Goal: Information Seeking & Learning: Understand process/instructions

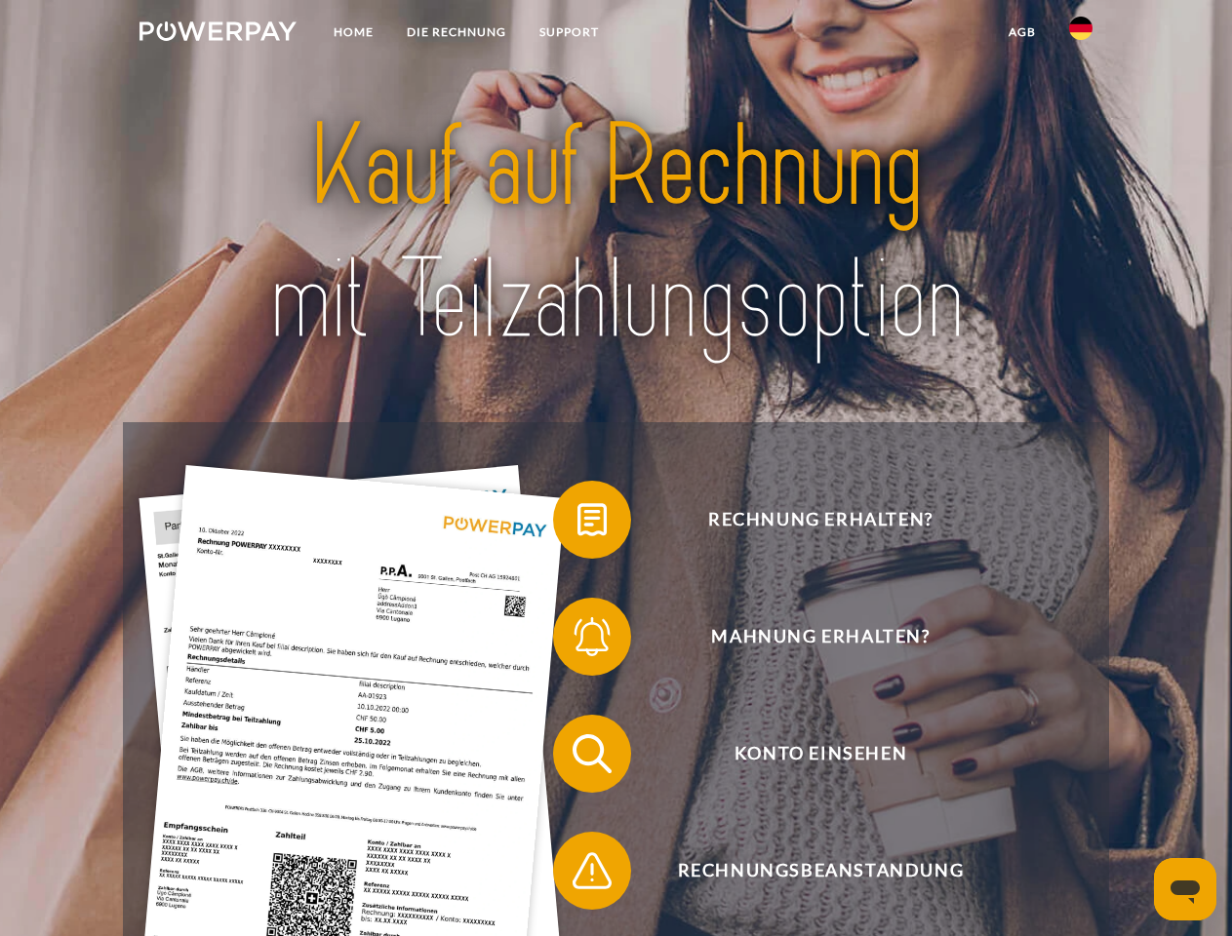
click at [217, 34] on img at bounding box center [217, 31] width 157 height 20
click at [1081, 34] on img at bounding box center [1080, 28] width 23 height 23
click at [1021, 32] on link "agb" at bounding box center [1022, 32] width 60 height 35
click at [577, 524] on span at bounding box center [563, 520] width 98 height 98
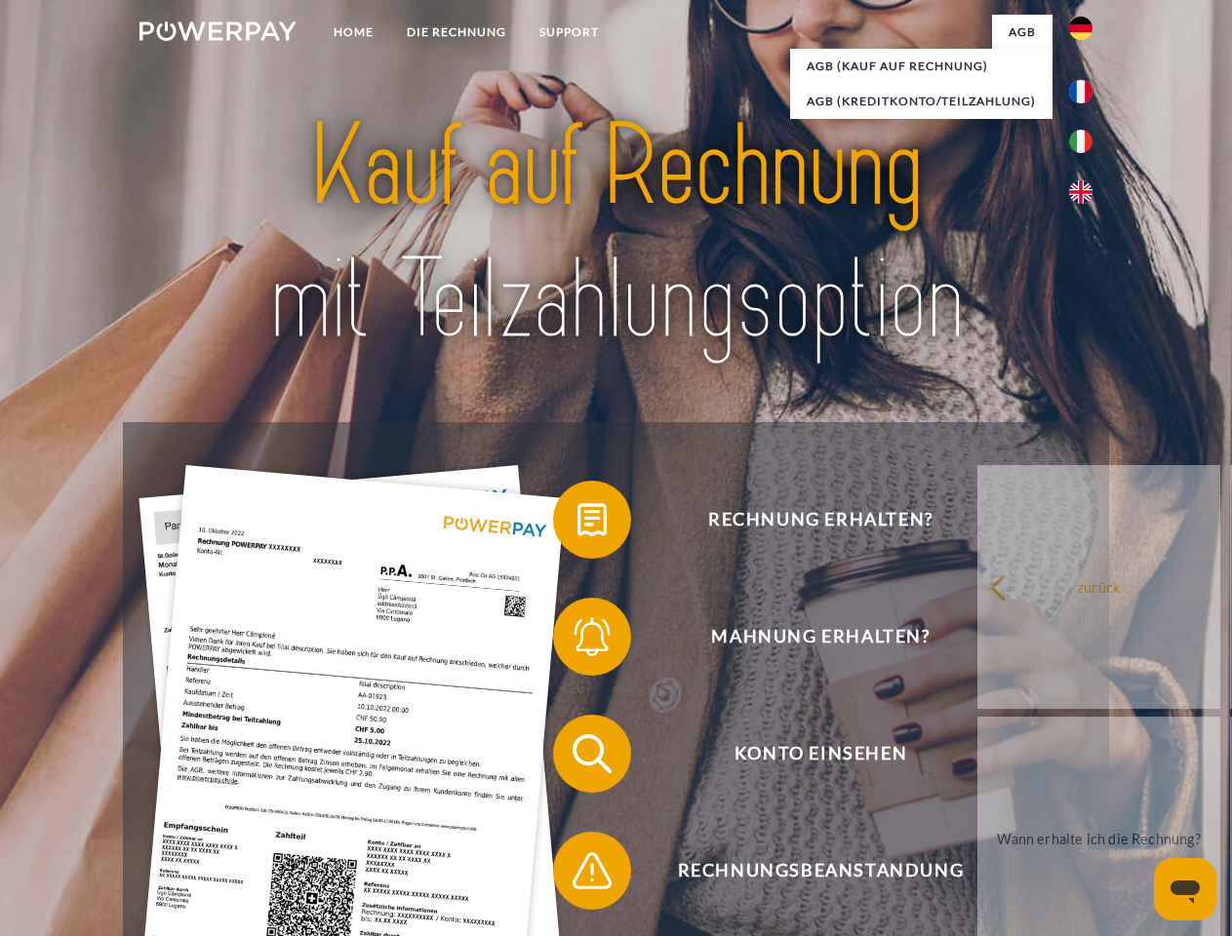
click at [577, 641] on span at bounding box center [563, 637] width 98 height 98
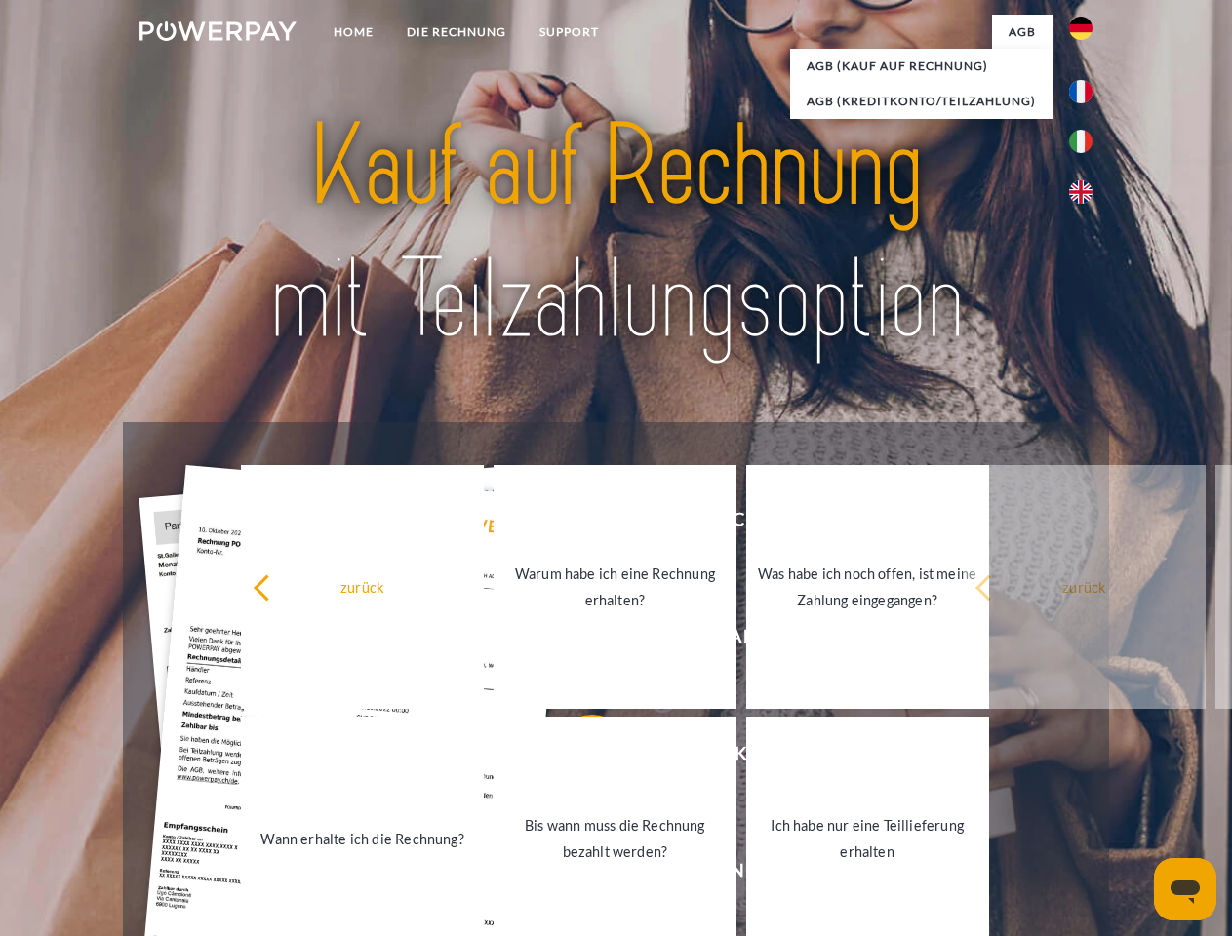
click at [577, 758] on link "Bis wann muss die Rechnung bezahlt werden?" at bounding box center [614, 839] width 243 height 244
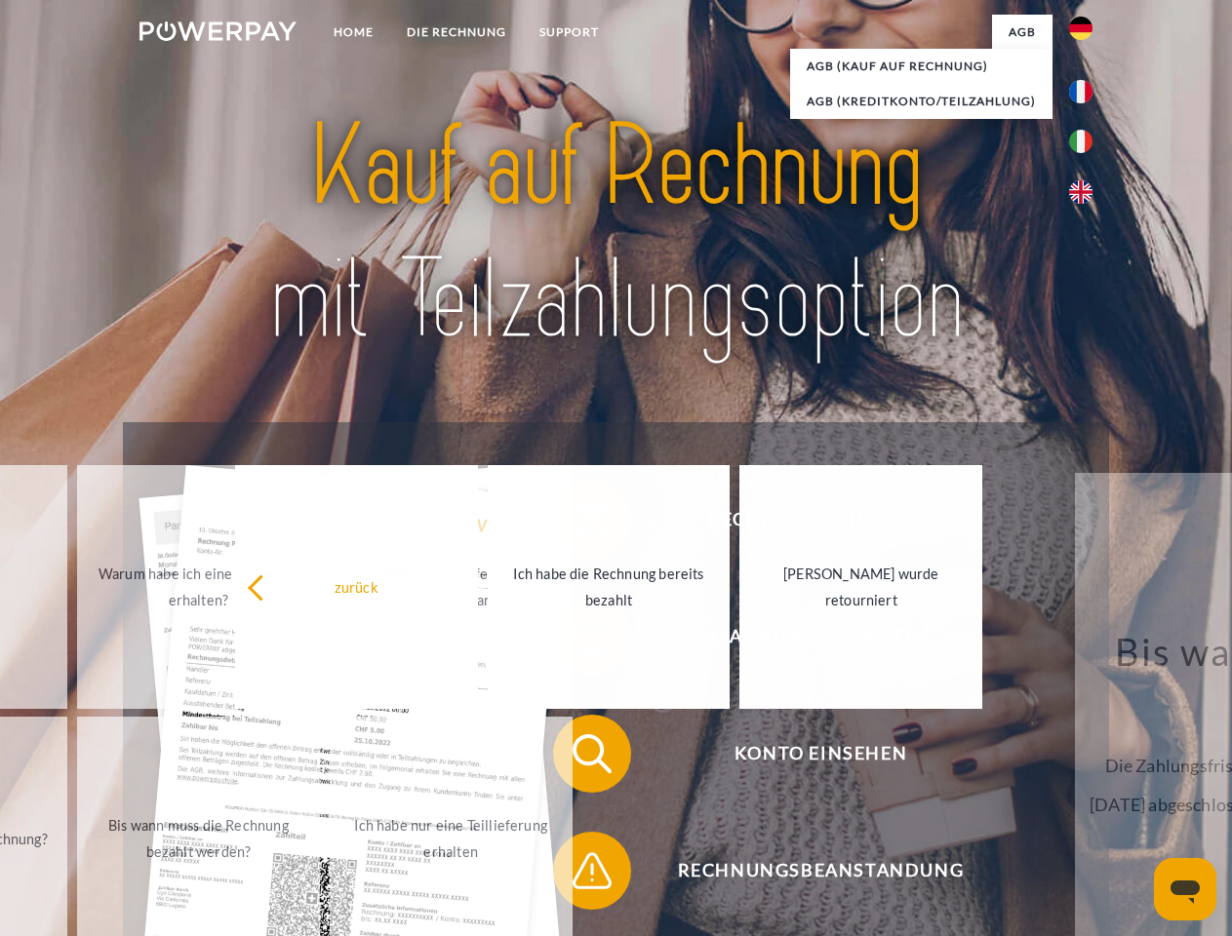
click at [577, 875] on span at bounding box center [563, 871] width 98 height 98
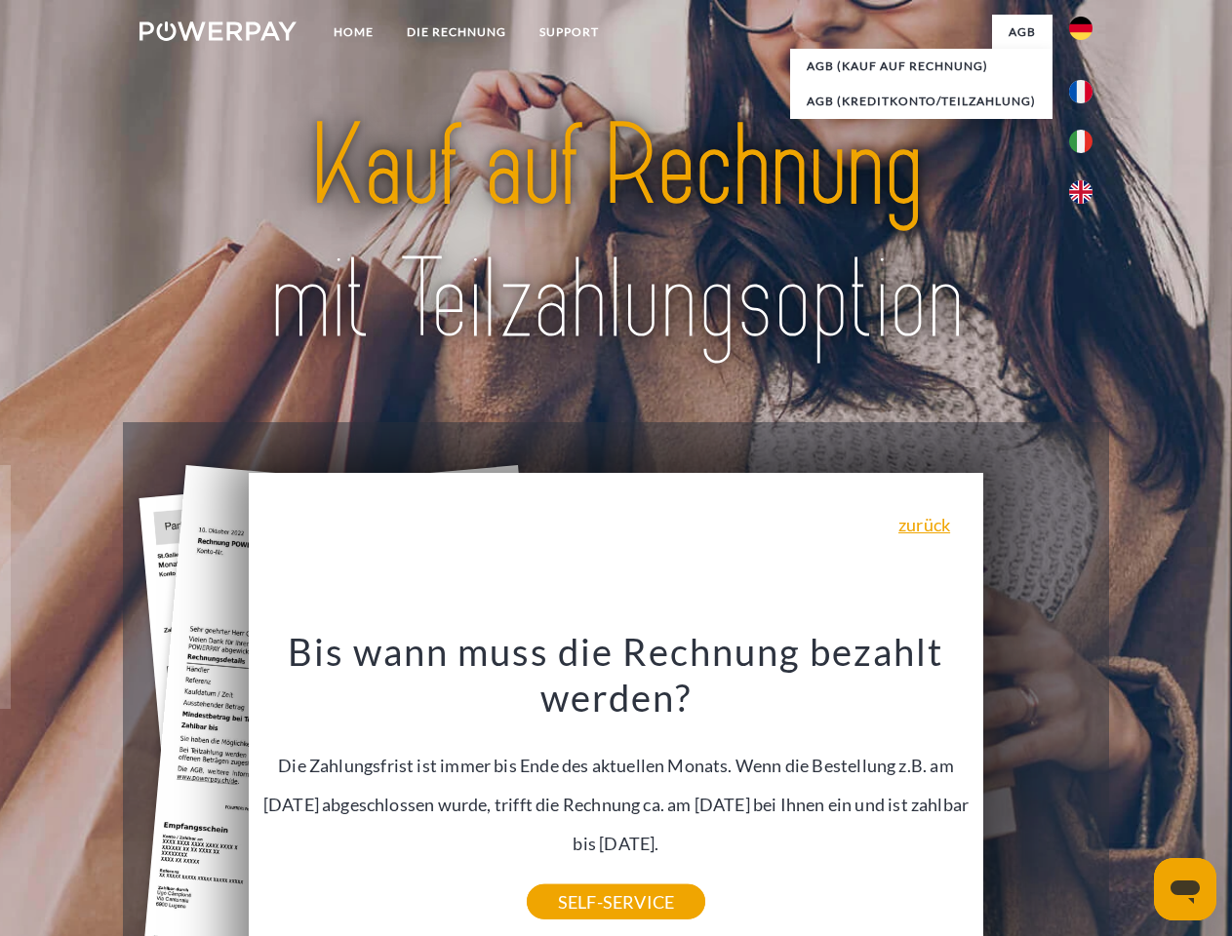
click at [1185, 889] on icon "Messaging-Fenster öffnen" at bounding box center [1184, 892] width 29 height 23
